Goal: Information Seeking & Learning: Understand process/instructions

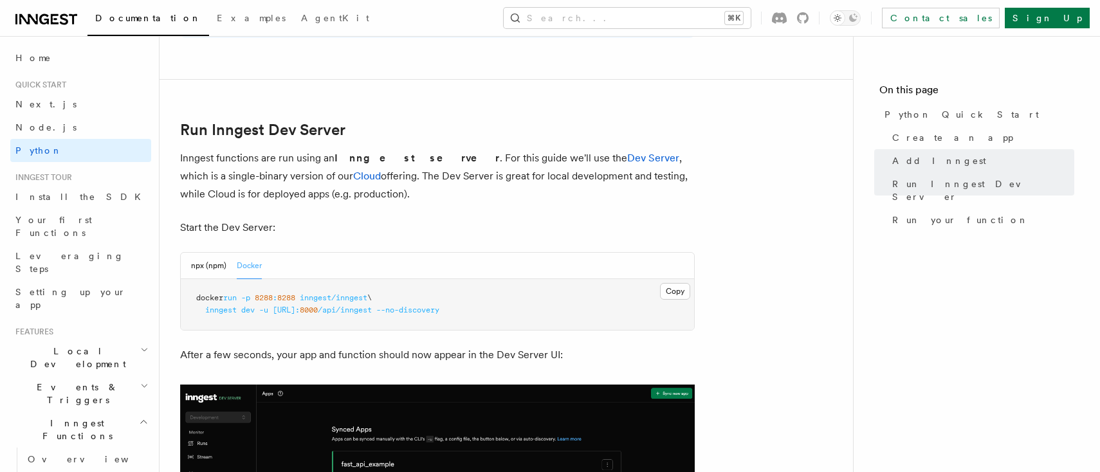
scroll to position [93, 0]
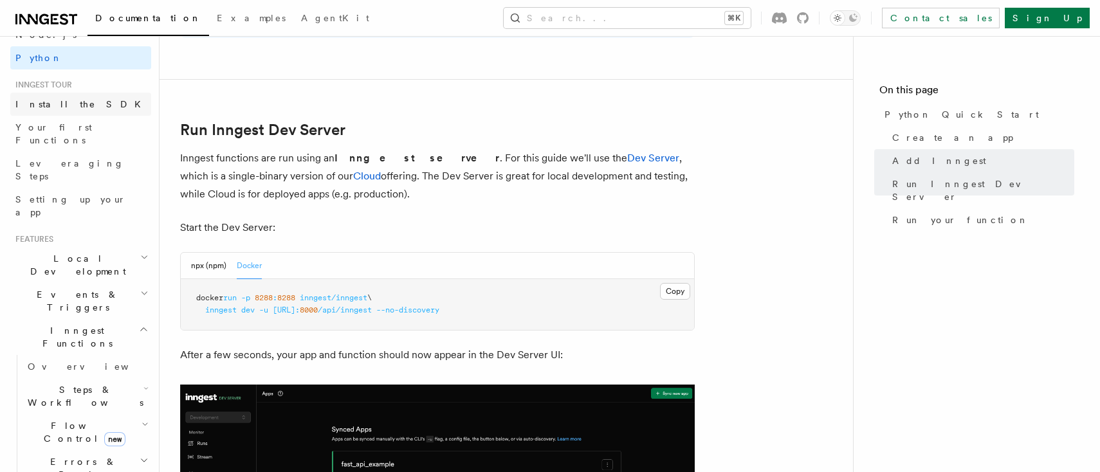
click at [72, 103] on span "Install the SDK" at bounding box center [81, 104] width 133 height 10
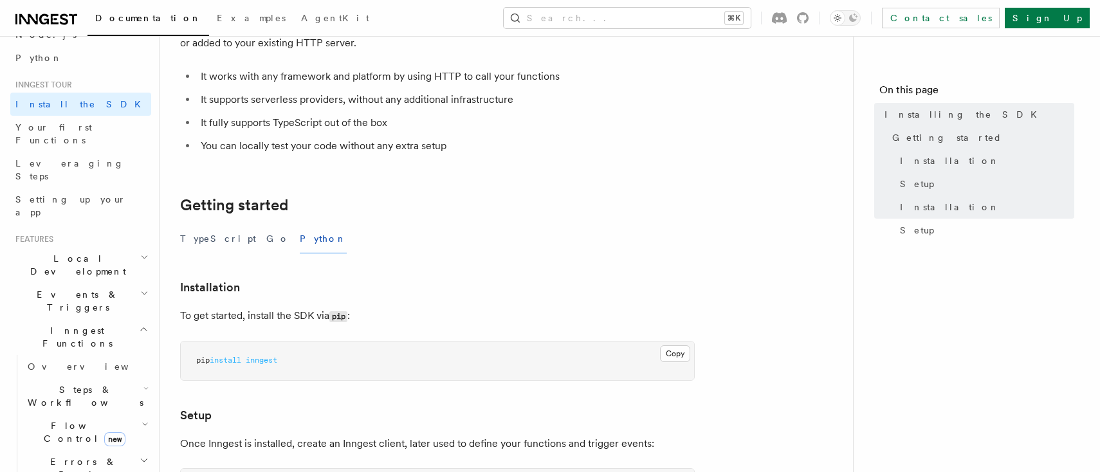
scroll to position [125, 0]
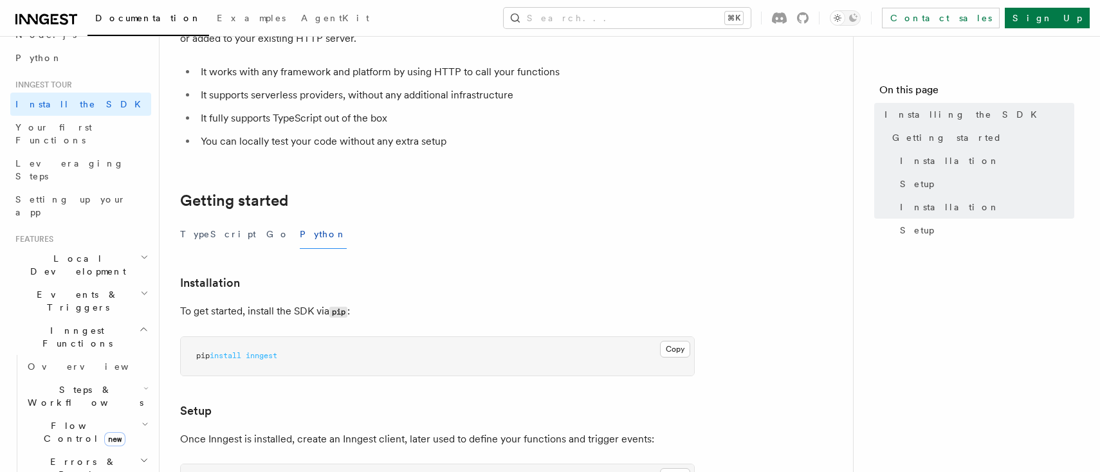
click at [80, 252] on span "Local Development" at bounding box center [75, 265] width 130 height 26
click at [90, 333] on span "Inngest Dev Server" at bounding box center [83, 344] width 110 height 23
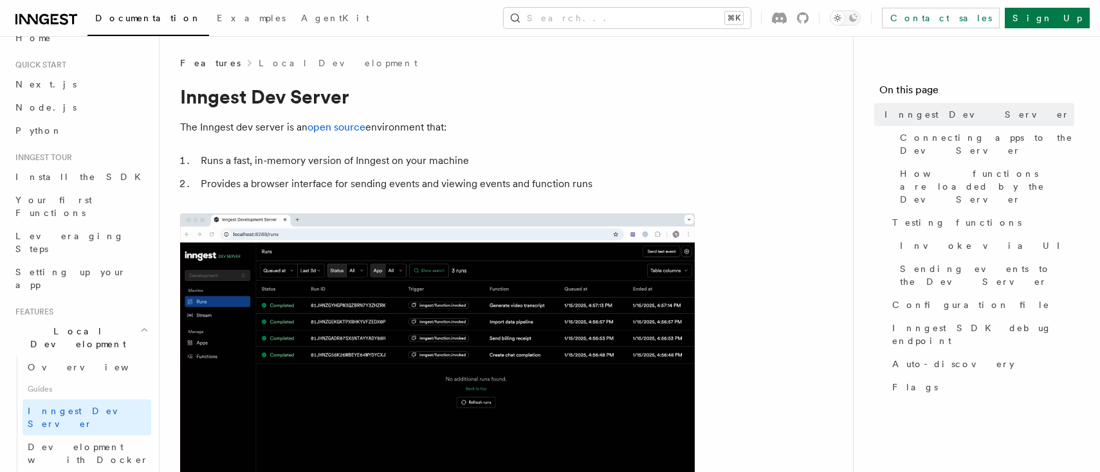
scroll to position [23, 0]
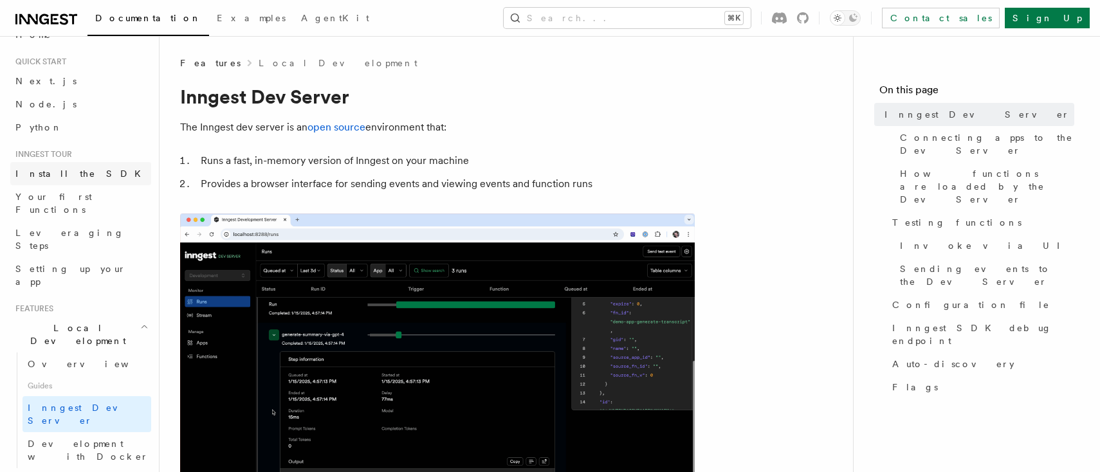
click at [67, 174] on span "Install the SDK" at bounding box center [81, 173] width 133 height 10
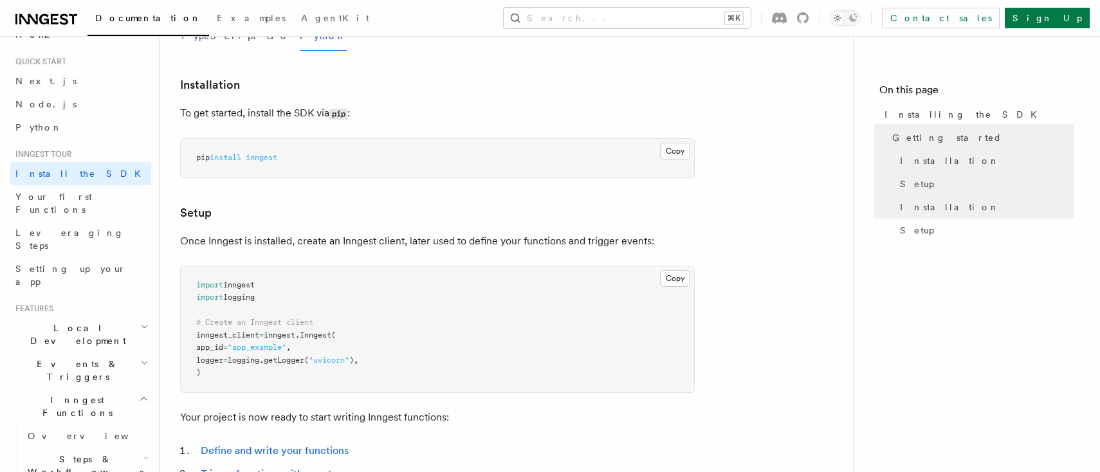
scroll to position [326, 0]
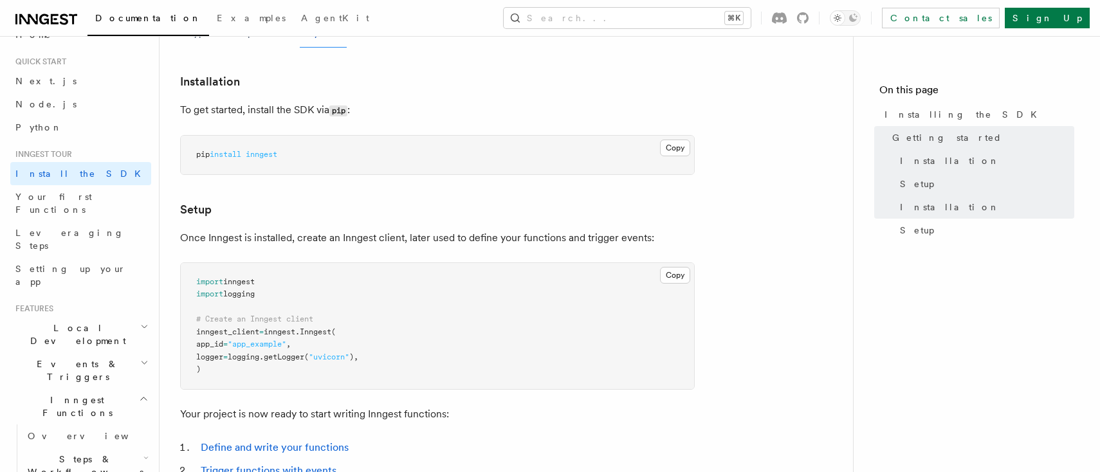
click at [95, 316] on h2 "Local Development" at bounding box center [80, 334] width 141 height 36
click at [94, 403] on span "Inngest Dev Server" at bounding box center [83, 414] width 110 height 23
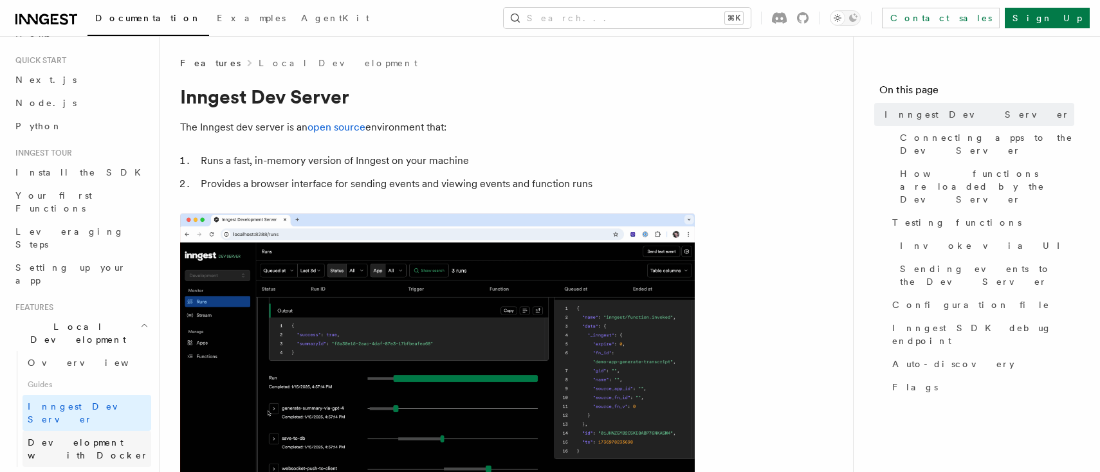
scroll to position [10, 0]
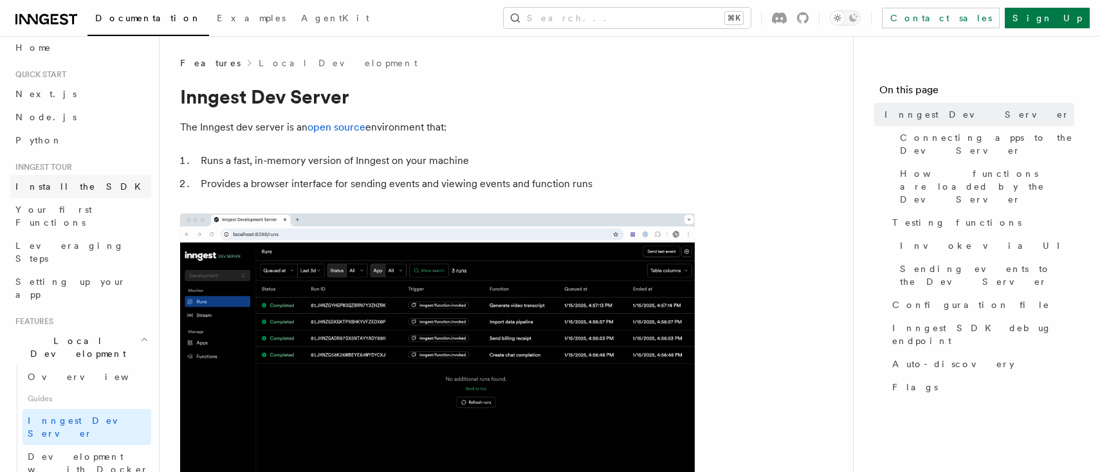
click at [78, 189] on link "Install the SDK" at bounding box center [80, 186] width 141 height 23
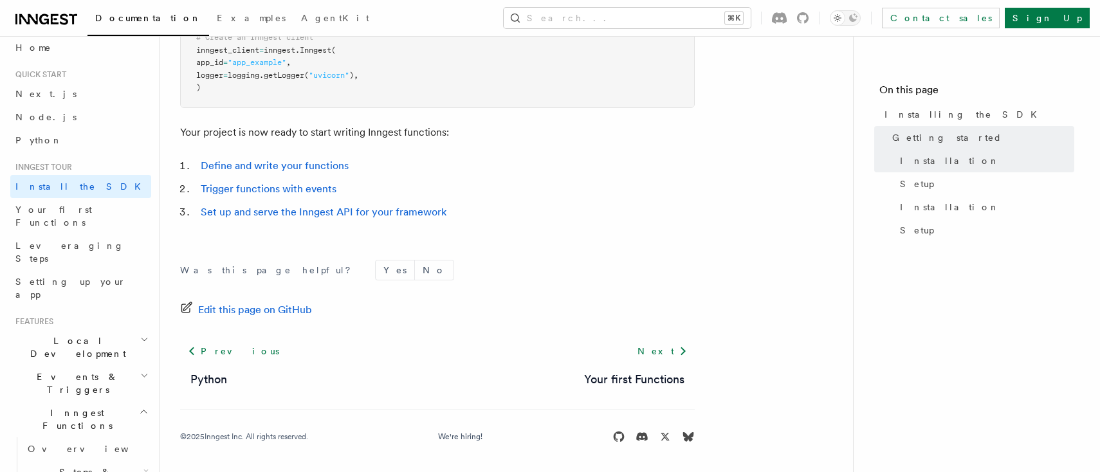
scroll to position [606, 0]
click at [83, 205] on span "Your first Functions" at bounding box center [53, 215] width 77 height 23
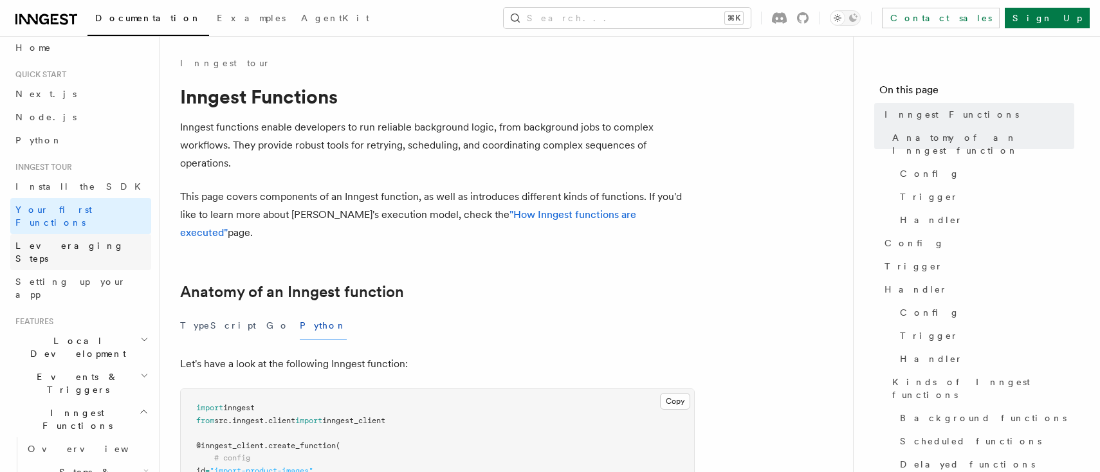
click at [79, 240] on span "Leveraging Steps" at bounding box center [69, 251] width 109 height 23
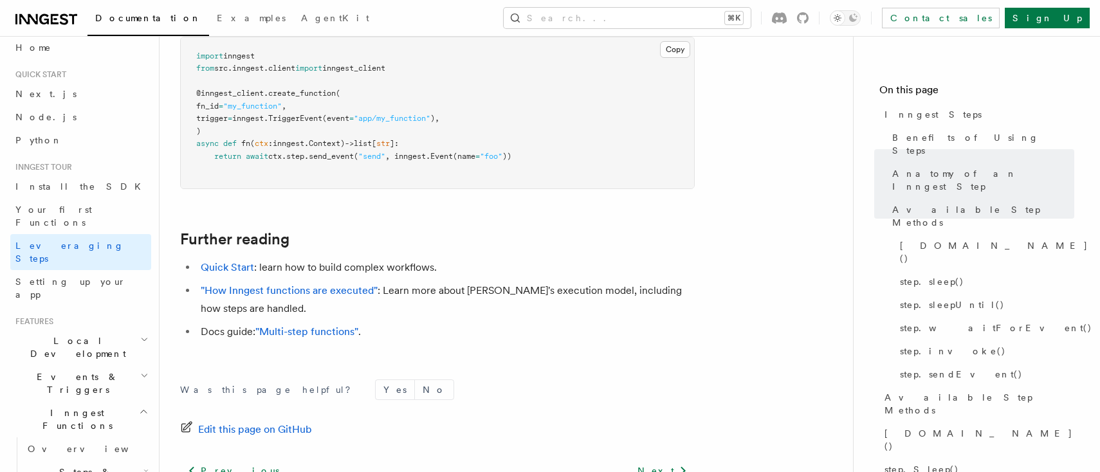
scroll to position [3034, 0]
click at [647, 8] on button "Search... ⌘K" at bounding box center [626, 18] width 247 height 21
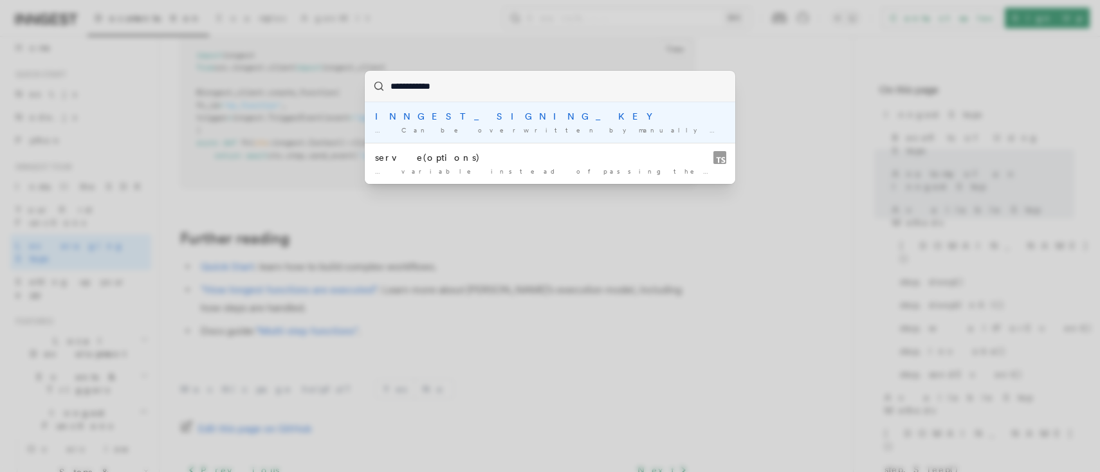
type input "**********"
click at [447, 116] on div "INNGEST_SIGNING_KEY" at bounding box center [550, 116] width 350 height 13
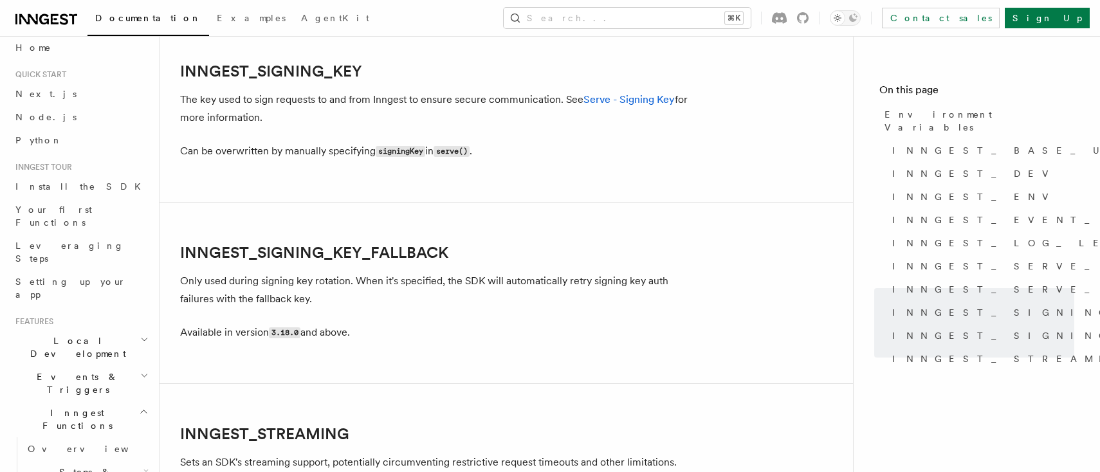
scroll to position [2258, 0]
click at [415, 149] on code "signingKey" at bounding box center [401, 151] width 50 height 11
click at [414, 149] on code "signingKey" at bounding box center [401, 151] width 50 height 11
click at [957, 306] on span "INNGEST_SIGNING_KEY" at bounding box center [1034, 312] width 285 height 13
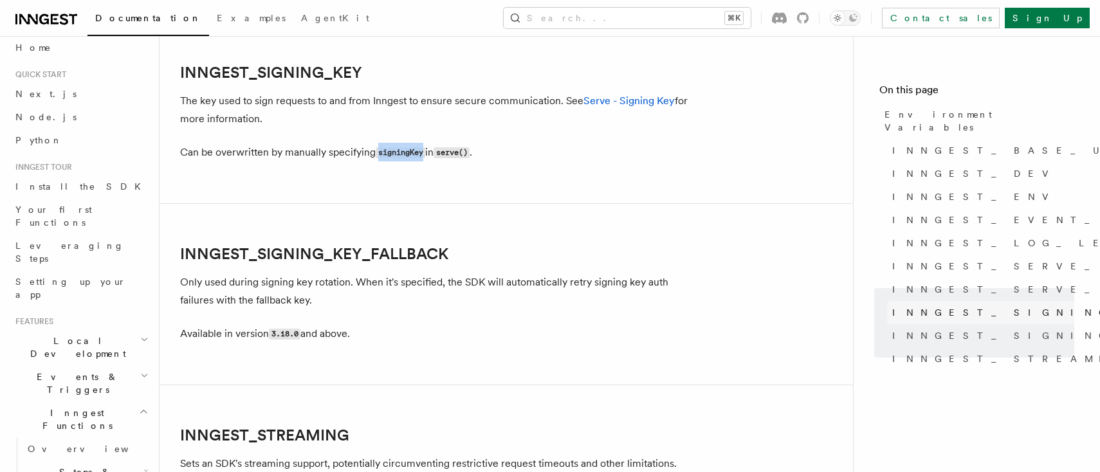
scroll to position [2255, 0]
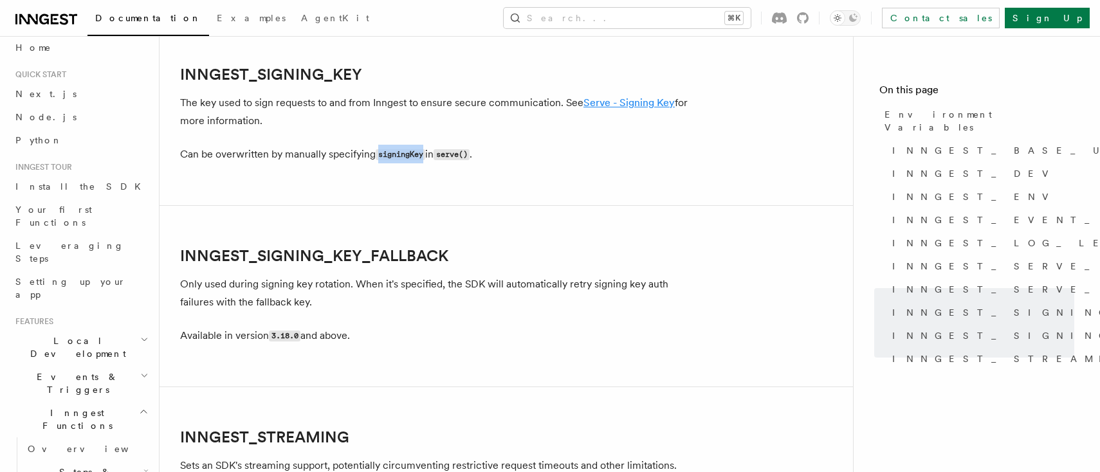
click at [626, 96] on link "Serve - Signing Key" at bounding box center [628, 102] width 91 height 12
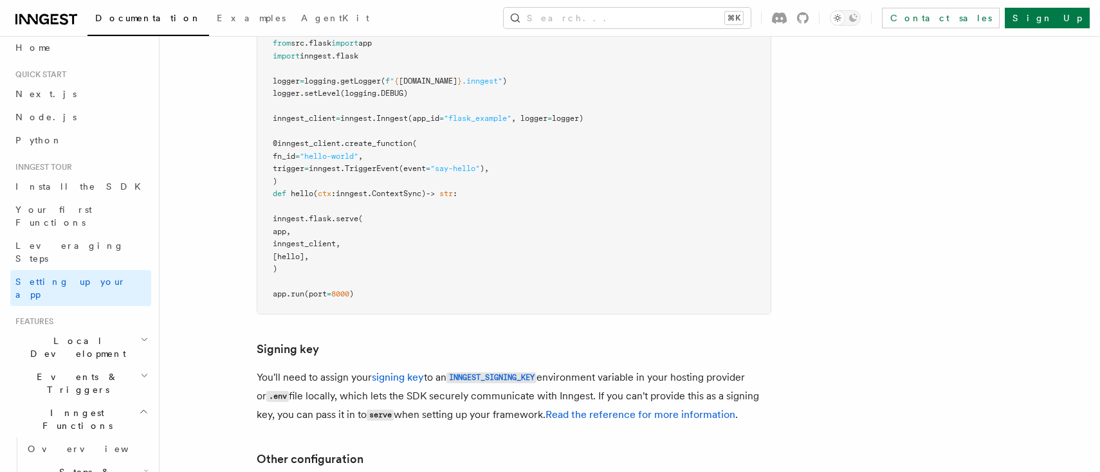
scroll to position [672, 0]
click at [566, 367] on p "You'll need to assign your signing key to an INNGEST_SIGNING_KEY environment va…" at bounding box center [514, 395] width 514 height 56
click at [514, 371] on code "INNGEST_SIGNING_KEY" at bounding box center [491, 376] width 90 height 11
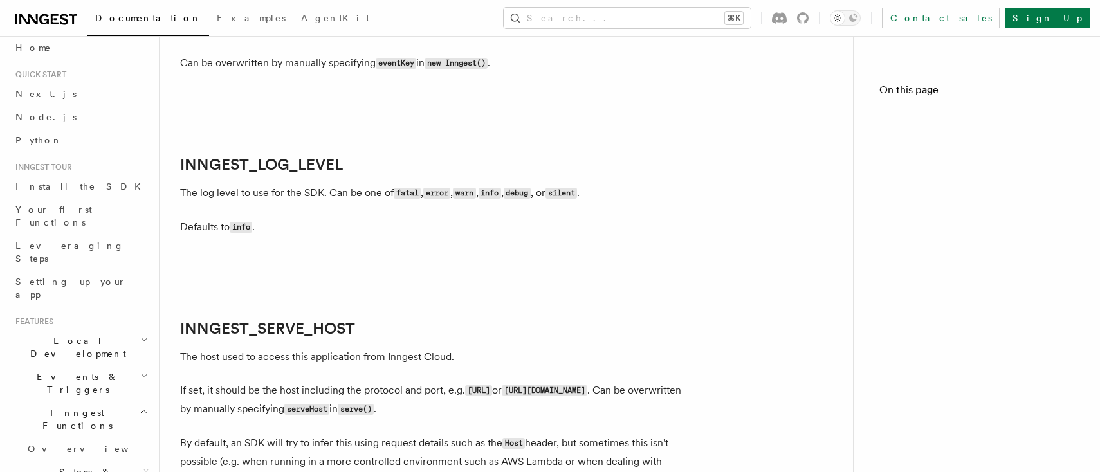
drag, startPoint x: 343, startPoint y: 247, endPoint x: 514, endPoint y: 300, distance: 179.8
click at [514, 300] on article "References TypeScript SDK Using the SDK Environment Variables You can set envir…" at bounding box center [506, 38] width 652 height 3032
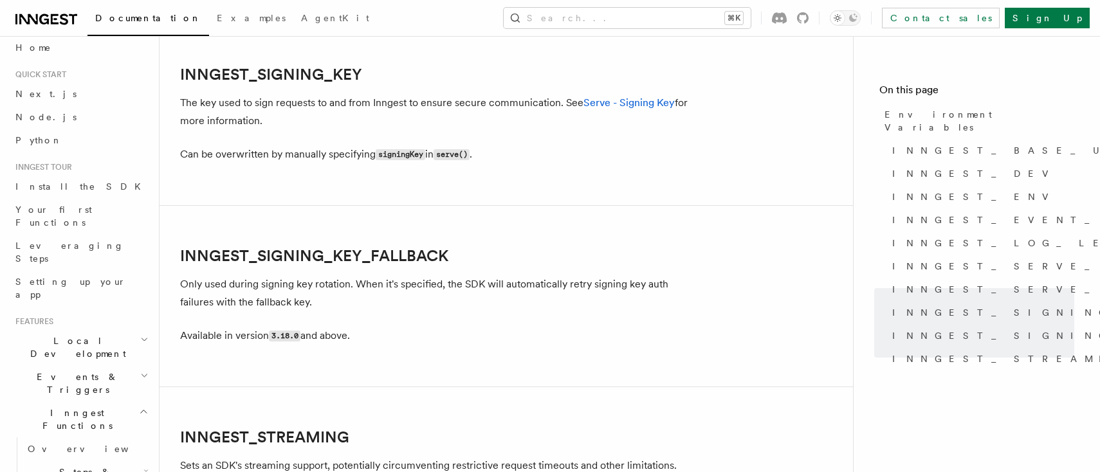
scroll to position [2256, 0]
drag, startPoint x: 563, startPoint y: 198, endPoint x: 293, endPoint y: 68, distance: 299.7
click at [293, 68] on link "INNGEST_SIGNING_KEY" at bounding box center [271, 74] width 182 height 18
click at [293, 68] on link "INNGEST_SIGNING_KEY" at bounding box center [271, 75] width 182 height 18
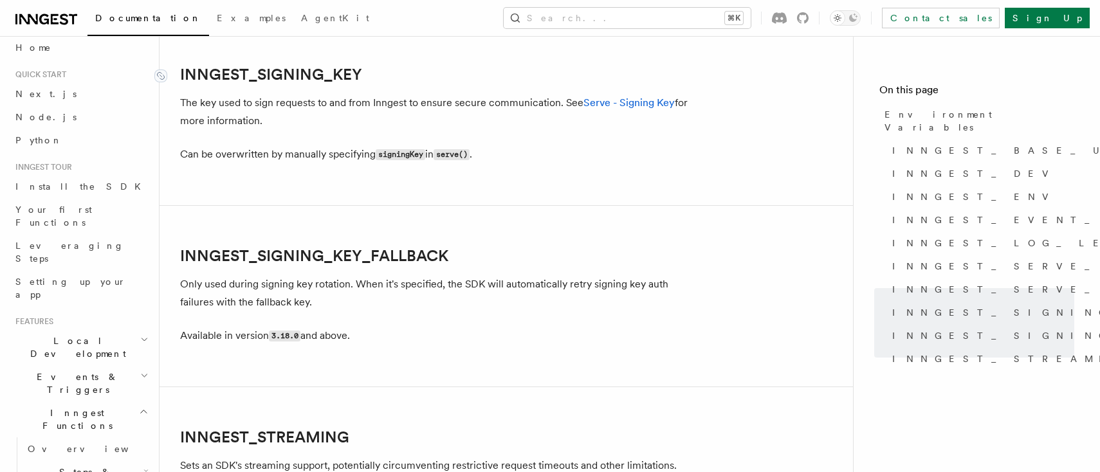
click at [267, 68] on link "INNGEST_SIGNING_KEY" at bounding box center [271, 75] width 182 height 18
drag, startPoint x: 293, startPoint y: 68, endPoint x: 267, endPoint y: 68, distance: 25.7
click at [267, 68] on link "INNGEST_SIGNING_KEY" at bounding box center [271, 75] width 182 height 18
click at [923, 306] on span "INNGEST_SIGNING_KEY" at bounding box center [1034, 312] width 285 height 13
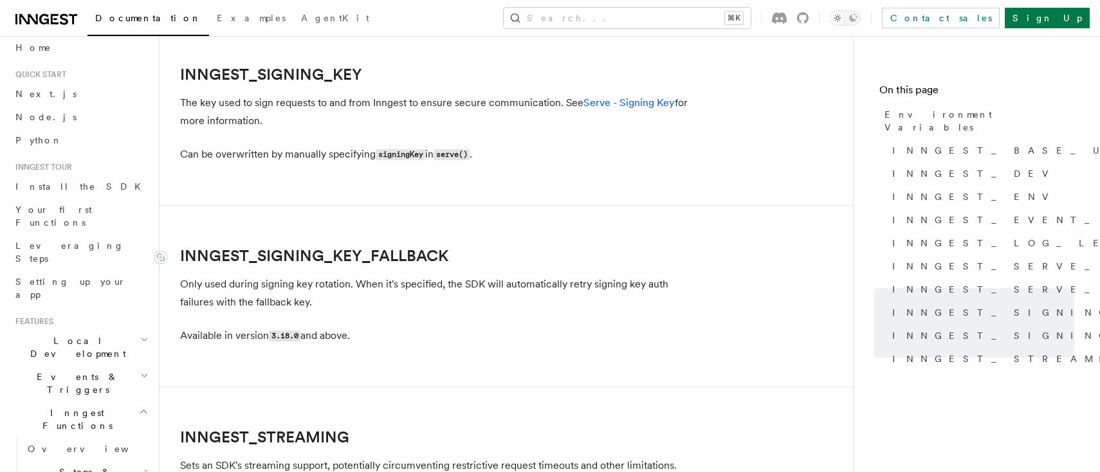
drag, startPoint x: 973, startPoint y: 299, endPoint x: 226, endPoint y: 257, distance: 748.4
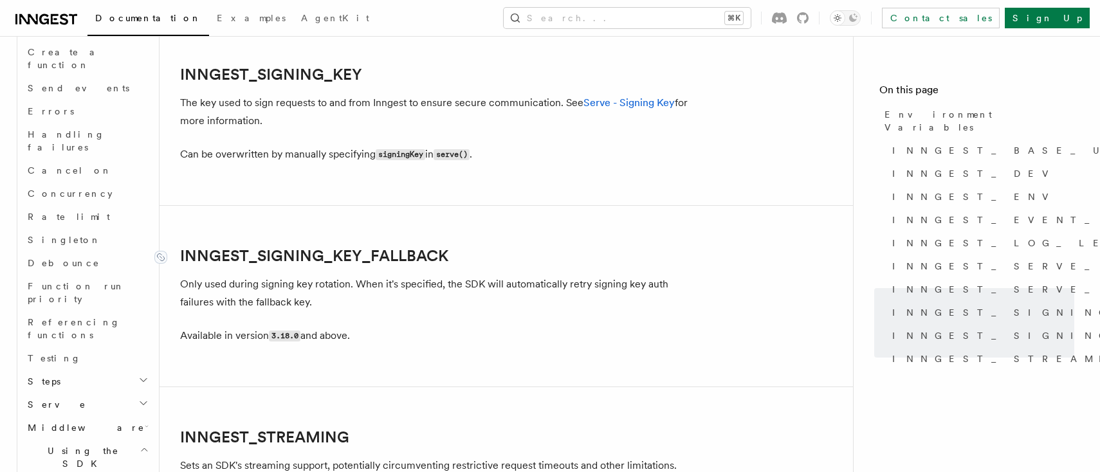
scroll to position [959, 0]
drag, startPoint x: 120, startPoint y: 334, endPoint x: 100, endPoint y: 276, distance: 61.2
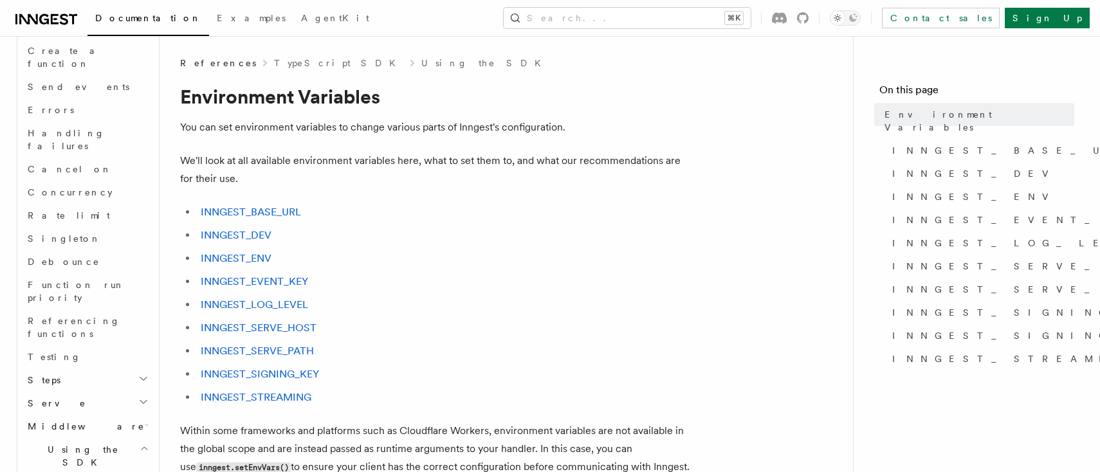
click at [387, 271] on ul "INNGEST_BASE_URL INNGEST_DEV INNGEST_ENV INNGEST_EVENT_KEY INNGEST_LOG_LEVEL IN…" at bounding box center [437, 304] width 514 height 203
drag, startPoint x: 100, startPoint y: 276, endPoint x: 298, endPoint y: 371, distance: 219.4
click at [298, 371] on link "INNGEST_SIGNING_KEY" at bounding box center [260, 374] width 118 height 12
drag, startPoint x: 302, startPoint y: 347, endPoint x: 200, endPoint y: 372, distance: 104.5
click at [200, 372] on li "INNGEST_SIGNING_KEY" at bounding box center [446, 374] width 498 height 18
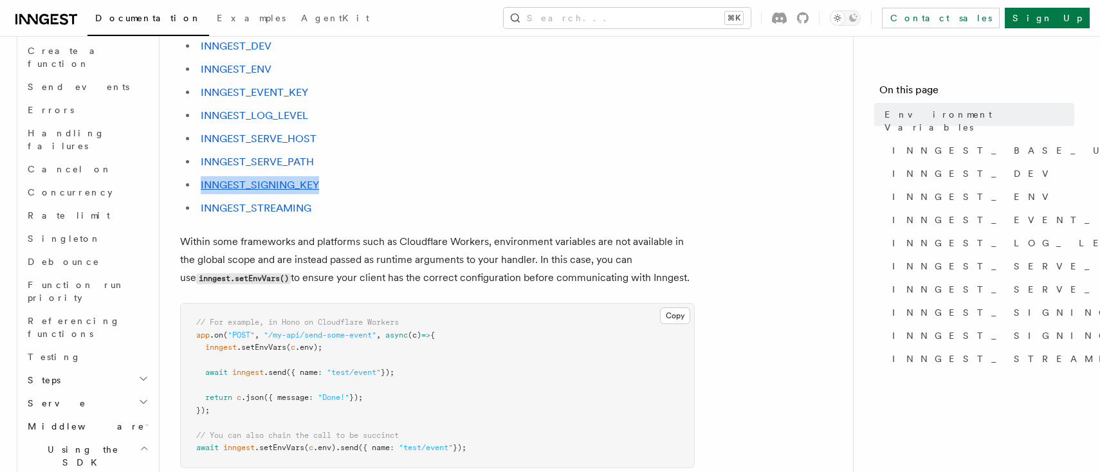
scroll to position [190, 0]
copy link "INNGEST_SIGNING_KEY"
click at [444, 354] on pre "// For example, in Hono on Cloudflare Workers app .on ( "POST" , "/my-api/send-…" at bounding box center [437, 384] width 513 height 164
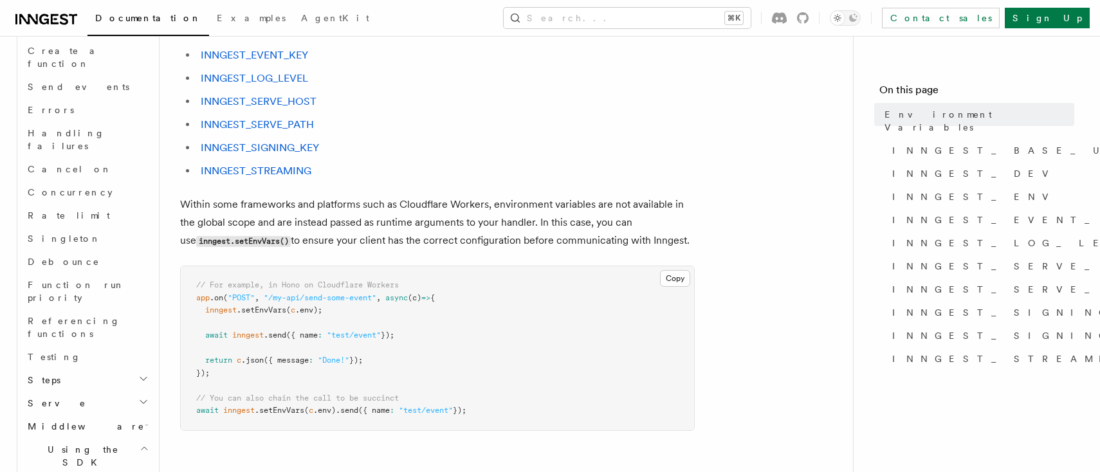
scroll to position [229, 0]
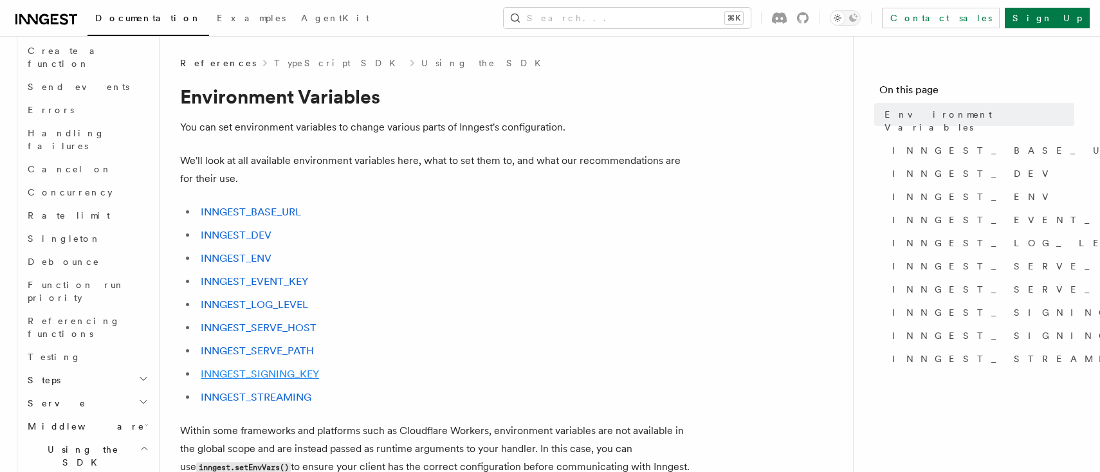
click at [297, 375] on link "INNGEST_SIGNING_KEY" at bounding box center [260, 374] width 118 height 12
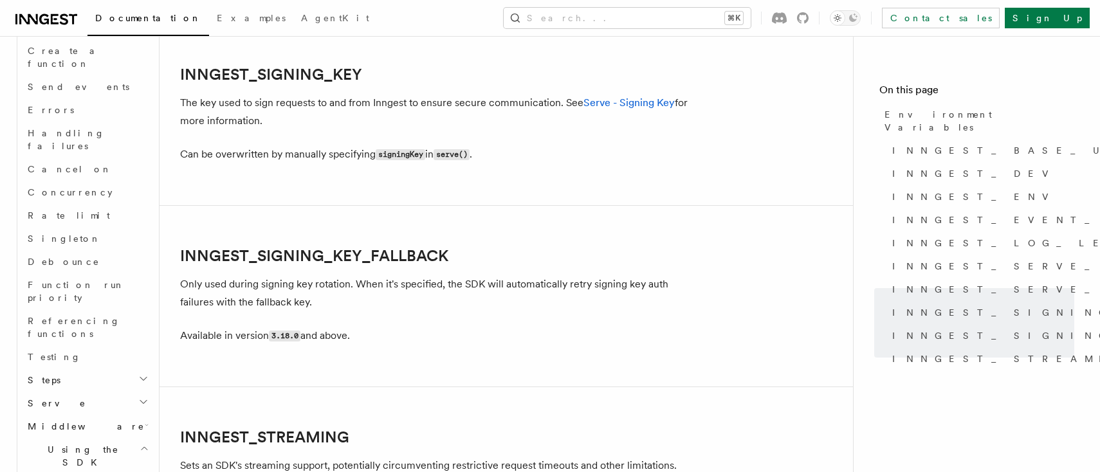
scroll to position [2256, 0]
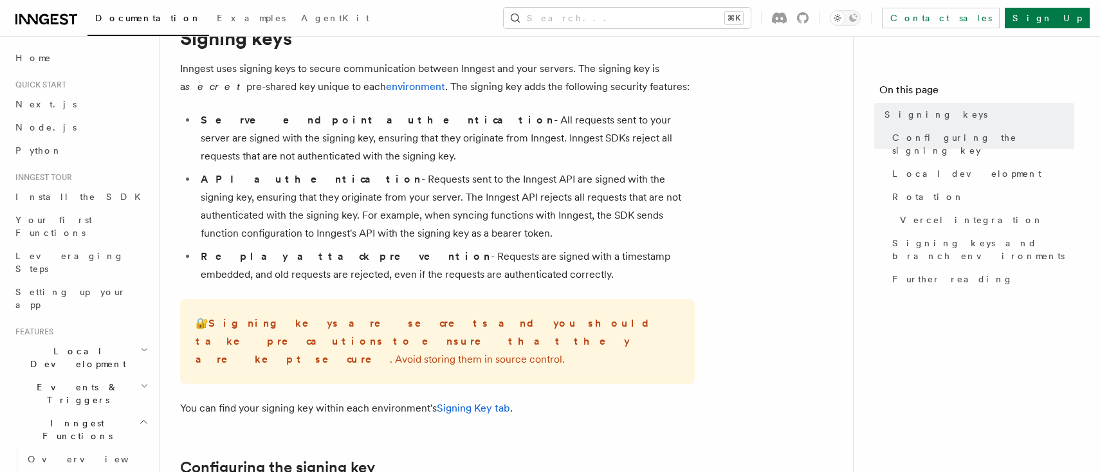
scroll to position [59, 0]
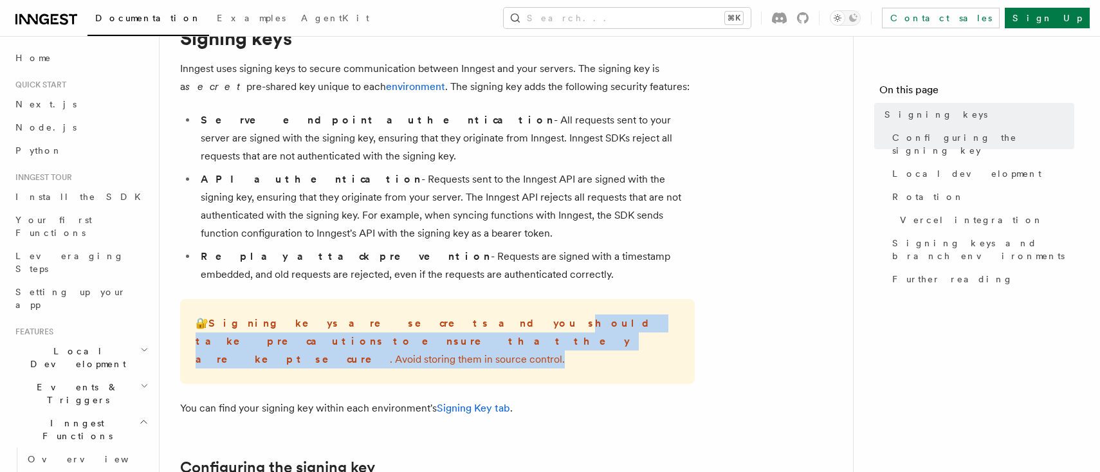
drag, startPoint x: 381, startPoint y: 324, endPoint x: 466, endPoint y: 340, distance: 85.6
click at [466, 340] on p "🔐 Signing keys are secrets and you should take precautions to ensure that they …" at bounding box center [437, 341] width 484 height 54
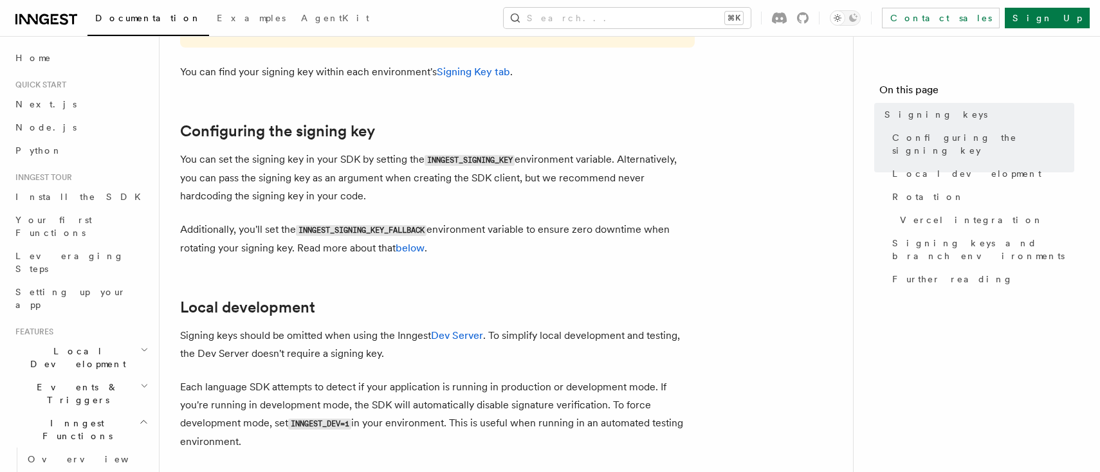
scroll to position [395, 0]
click at [314, 418] on code "INNGEST_DEV=1" at bounding box center [319, 423] width 63 height 11
click at [321, 412] on p "Each language SDK attempts to detect if your application is running in producti…" at bounding box center [437, 413] width 514 height 73
drag, startPoint x: 295, startPoint y: 404, endPoint x: 358, endPoint y: 406, distance: 62.4
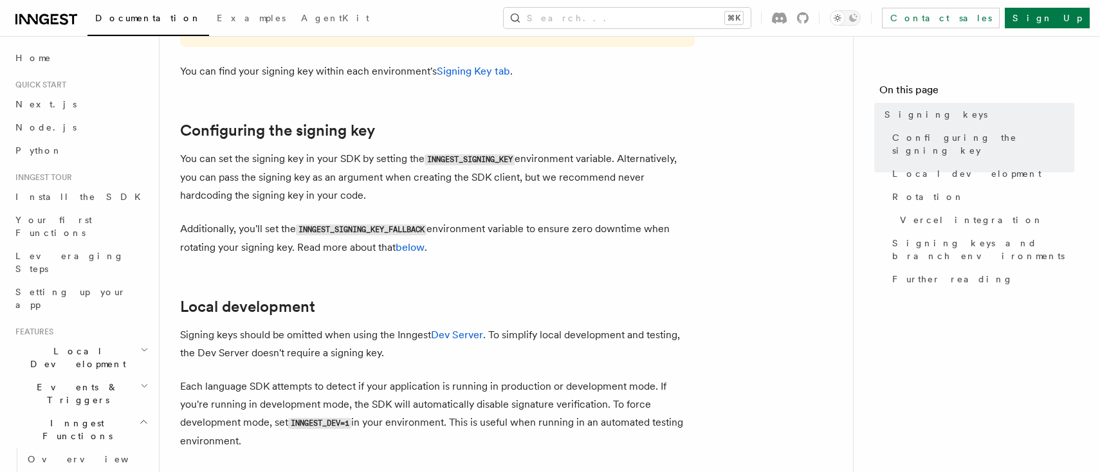
click at [358, 406] on p "Each language SDK attempts to detect if your application is running in producti…" at bounding box center [437, 413] width 514 height 73
copy p "INNGEST_DEV=1"
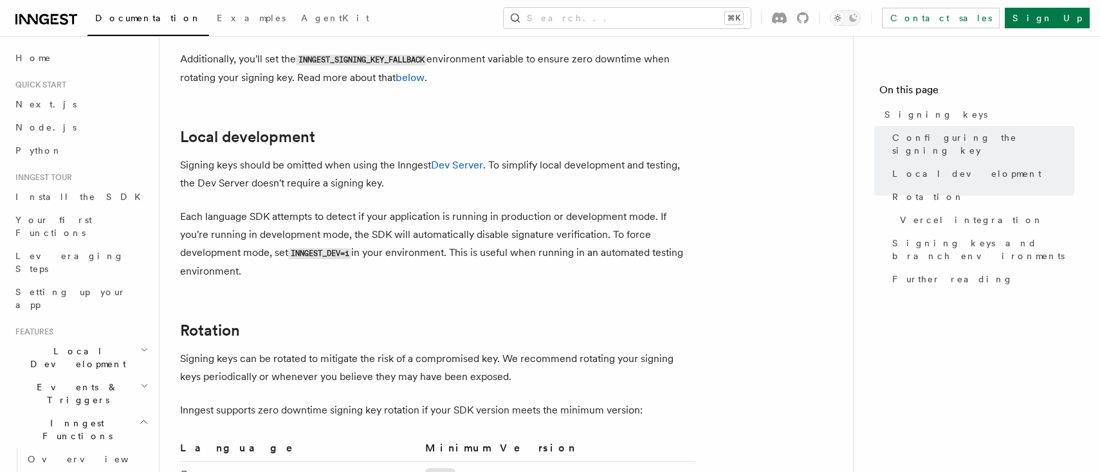
scroll to position [565, 0]
click at [330, 249] on code "INNGEST_DEV=1" at bounding box center [319, 254] width 63 height 11
click at [364, 253] on p "Each language SDK attempts to detect if your application is running in producti…" at bounding box center [437, 244] width 514 height 73
click at [56, 145] on link "Python" at bounding box center [80, 150] width 141 height 23
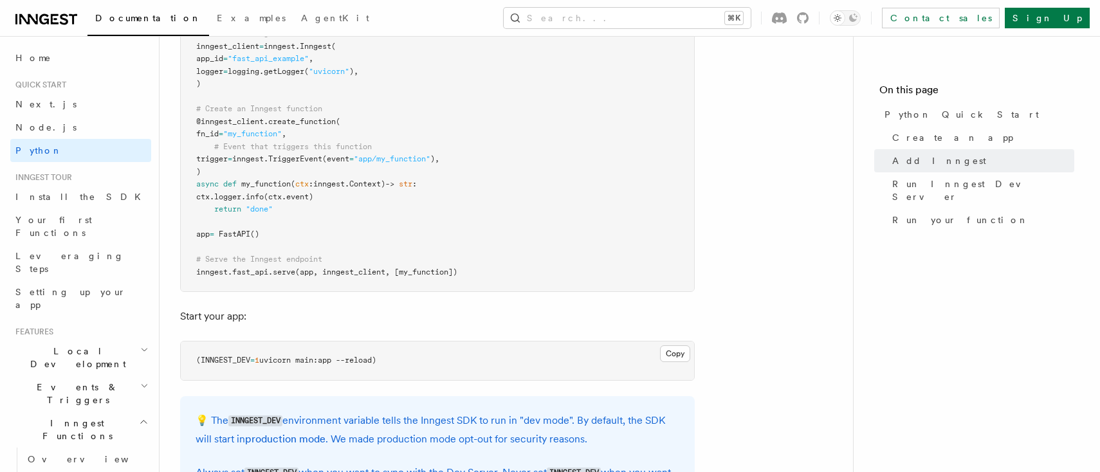
scroll to position [1035, 1]
drag, startPoint x: 201, startPoint y: 349, endPoint x: 428, endPoint y: 354, distance: 227.0
click at [428, 354] on pre "(INNGEST_DEV = 1 uvicorn main:app --reload)" at bounding box center [437, 359] width 513 height 39
click at [676, 344] on button "Copy Copied" at bounding box center [675, 352] width 30 height 17
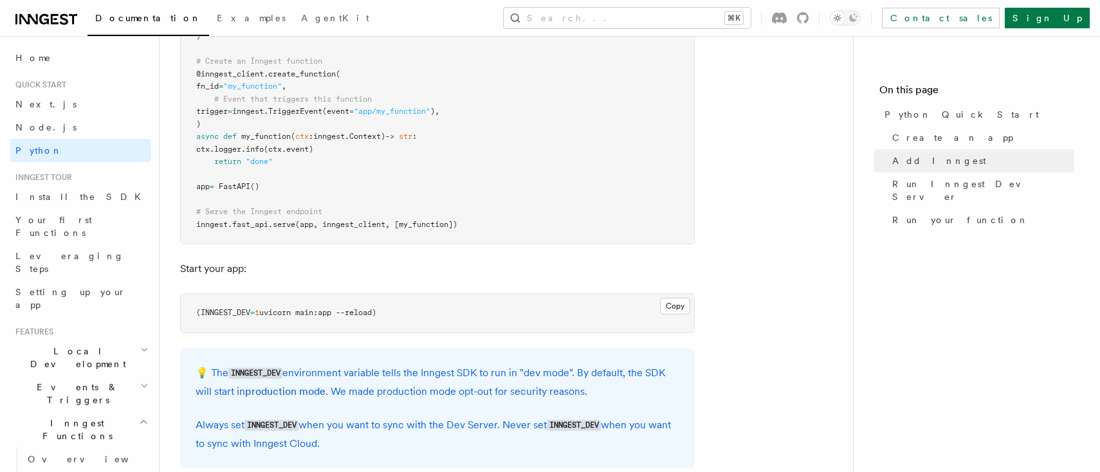
scroll to position [1082, 0]
click at [388, 300] on pre "(INNGEST_DEV = 1 uvicorn main:app --reload)" at bounding box center [437, 312] width 513 height 39
drag, startPoint x: 197, startPoint y: 304, endPoint x: 399, endPoint y: 309, distance: 201.3
click at [399, 309] on pre "(INNGEST_DEV = 1 uvicorn main:app --reload)" at bounding box center [437, 315] width 513 height 39
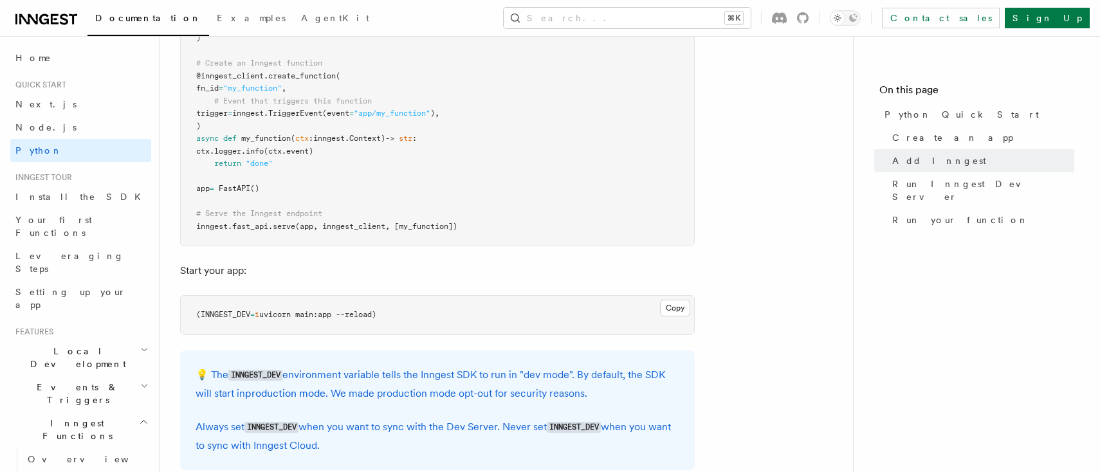
copy span "(INNGEST_DEV = 1 uvicorn main:app --reload)"
